Goal: Find specific page/section: Find specific page/section

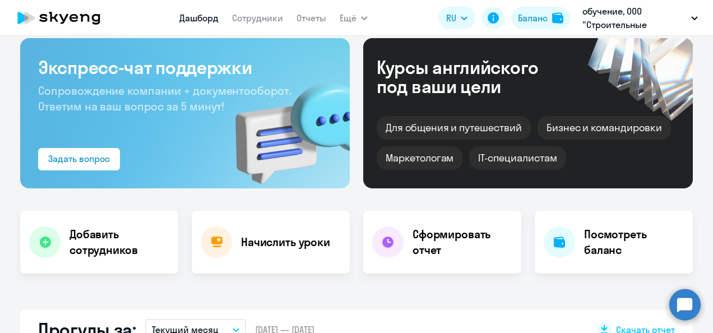
select select "30"
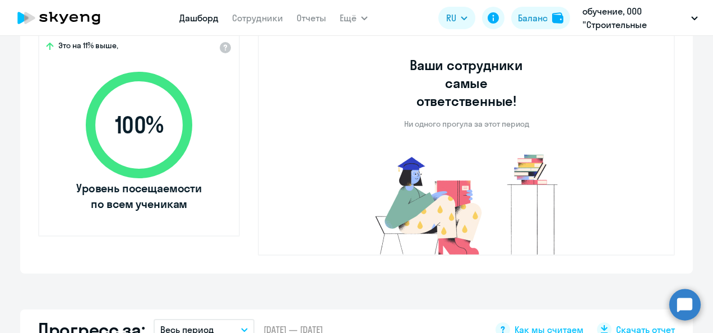
scroll to position [112, 0]
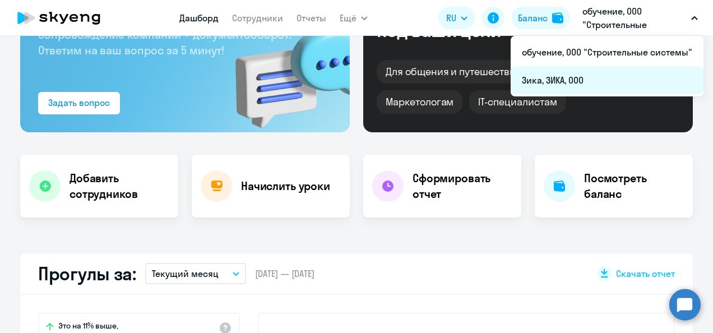
click at [580, 82] on li "Зика, ЗИКА, ООО" at bounding box center [607, 80] width 193 height 28
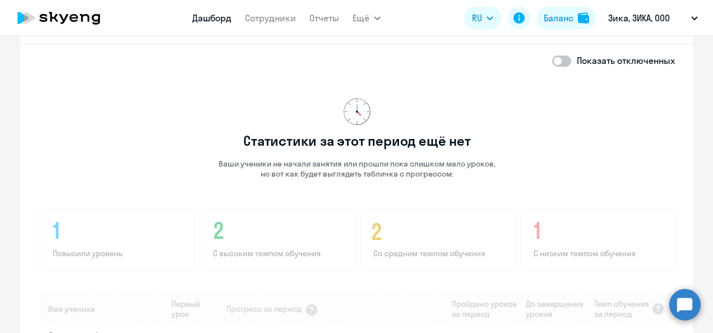
scroll to position [617, 0]
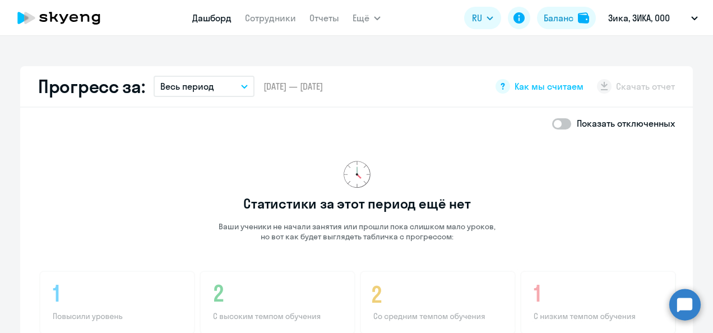
click at [277, 12] on app-menu-item-link "Сотрудники" at bounding box center [270, 18] width 51 height 14
click at [276, 18] on link "Сотрудники" at bounding box center [270, 17] width 51 height 11
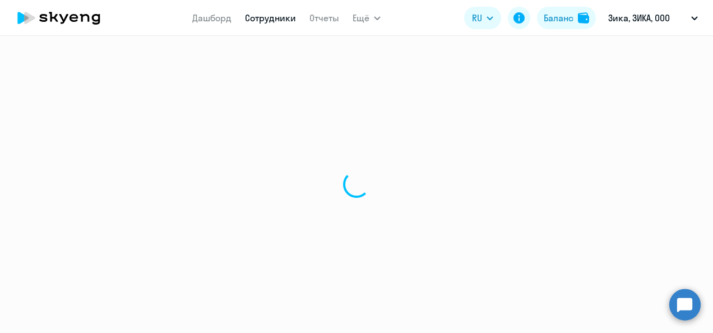
select select "30"
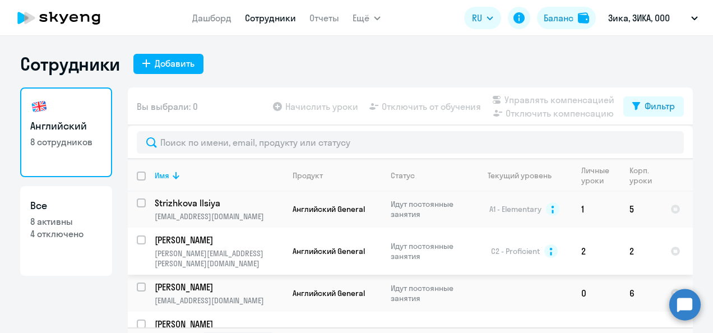
scroll to position [157, 0]
